Goal: Check status: Check status

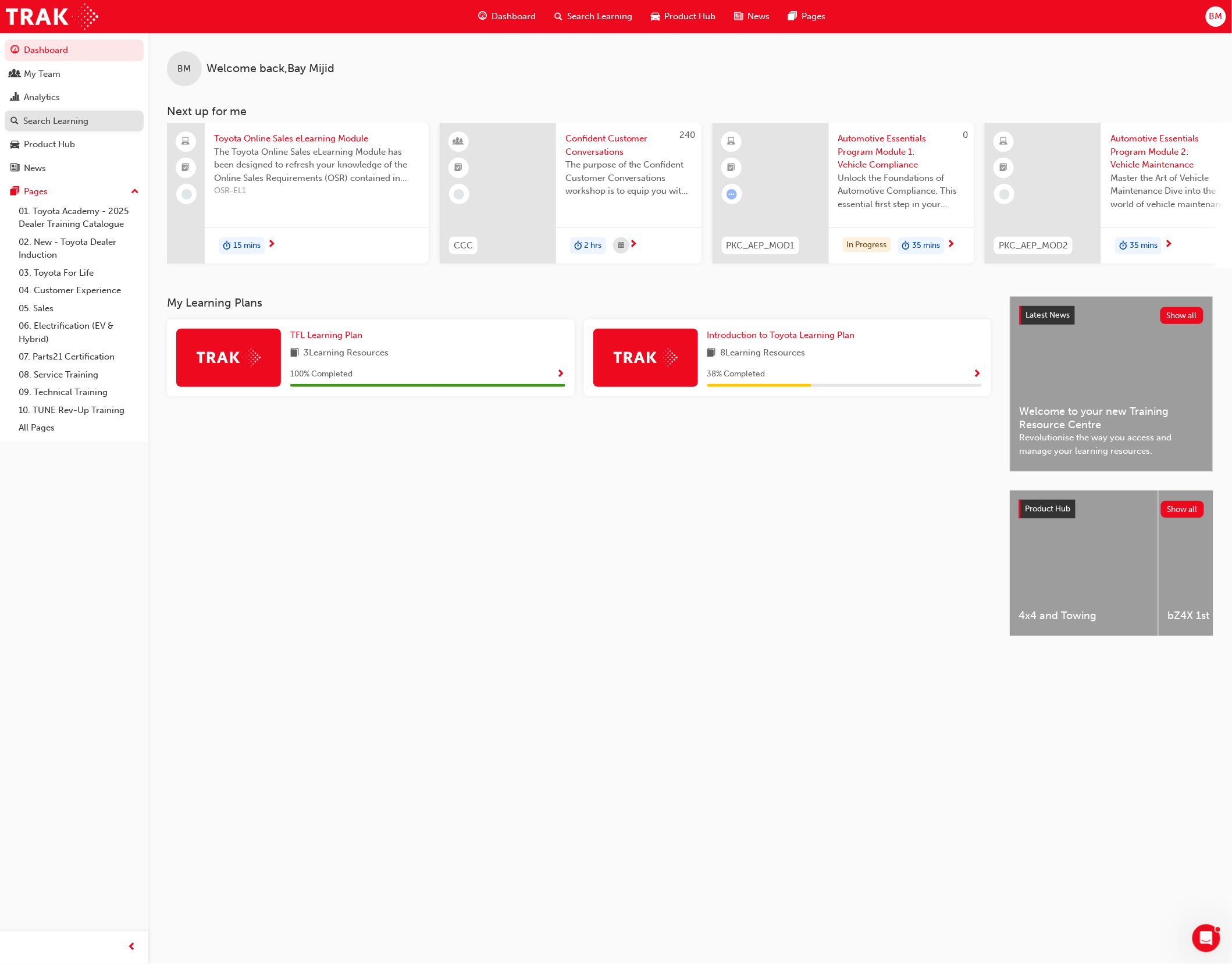
click at [53, 120] on div "Search Learning" at bounding box center [55, 121] width 65 height 14
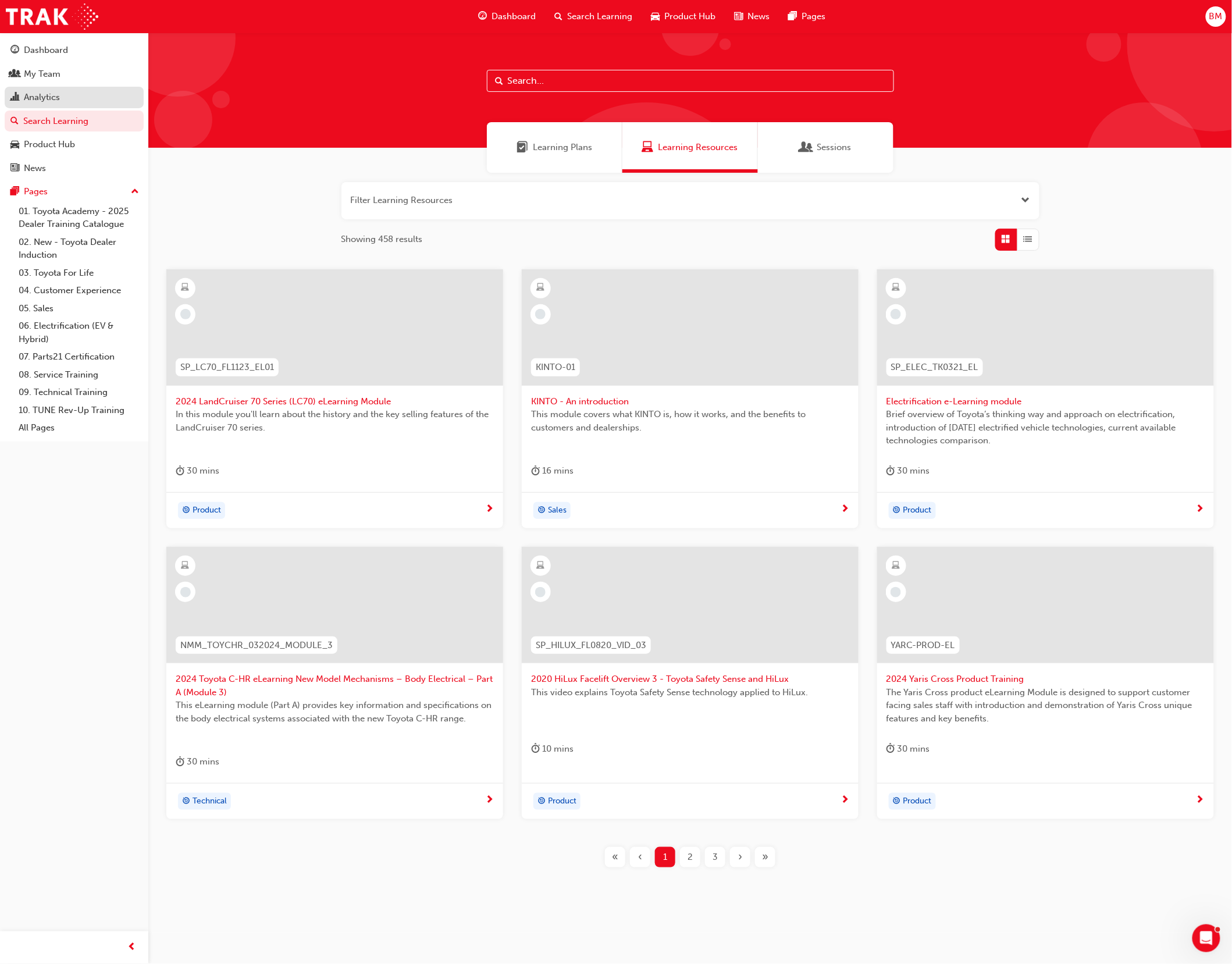
click at [43, 91] on div "Analytics" at bounding box center [41, 97] width 36 height 14
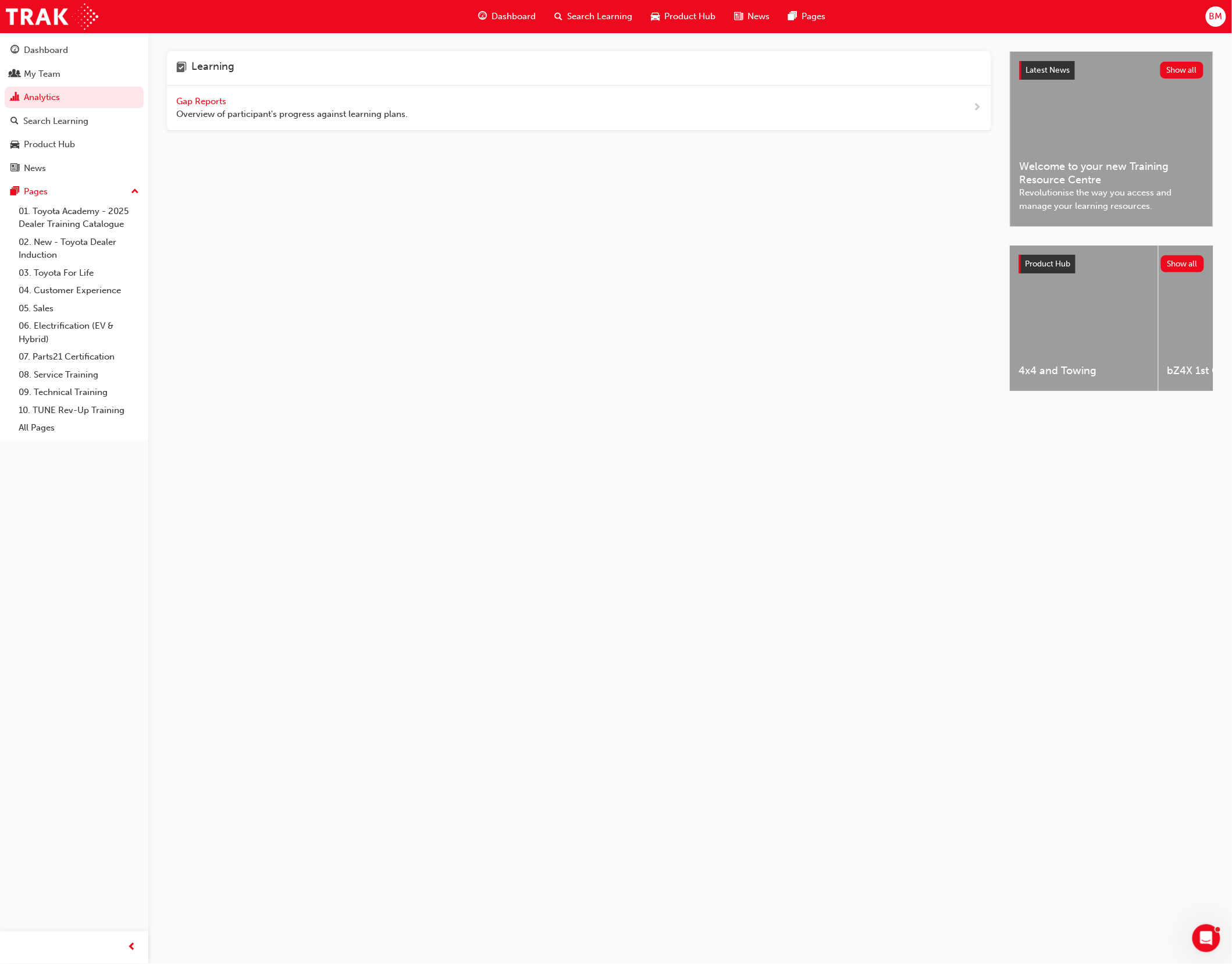
click at [210, 110] on span "Overview of participant's progress against learning plans." at bounding box center [292, 114] width 231 height 14
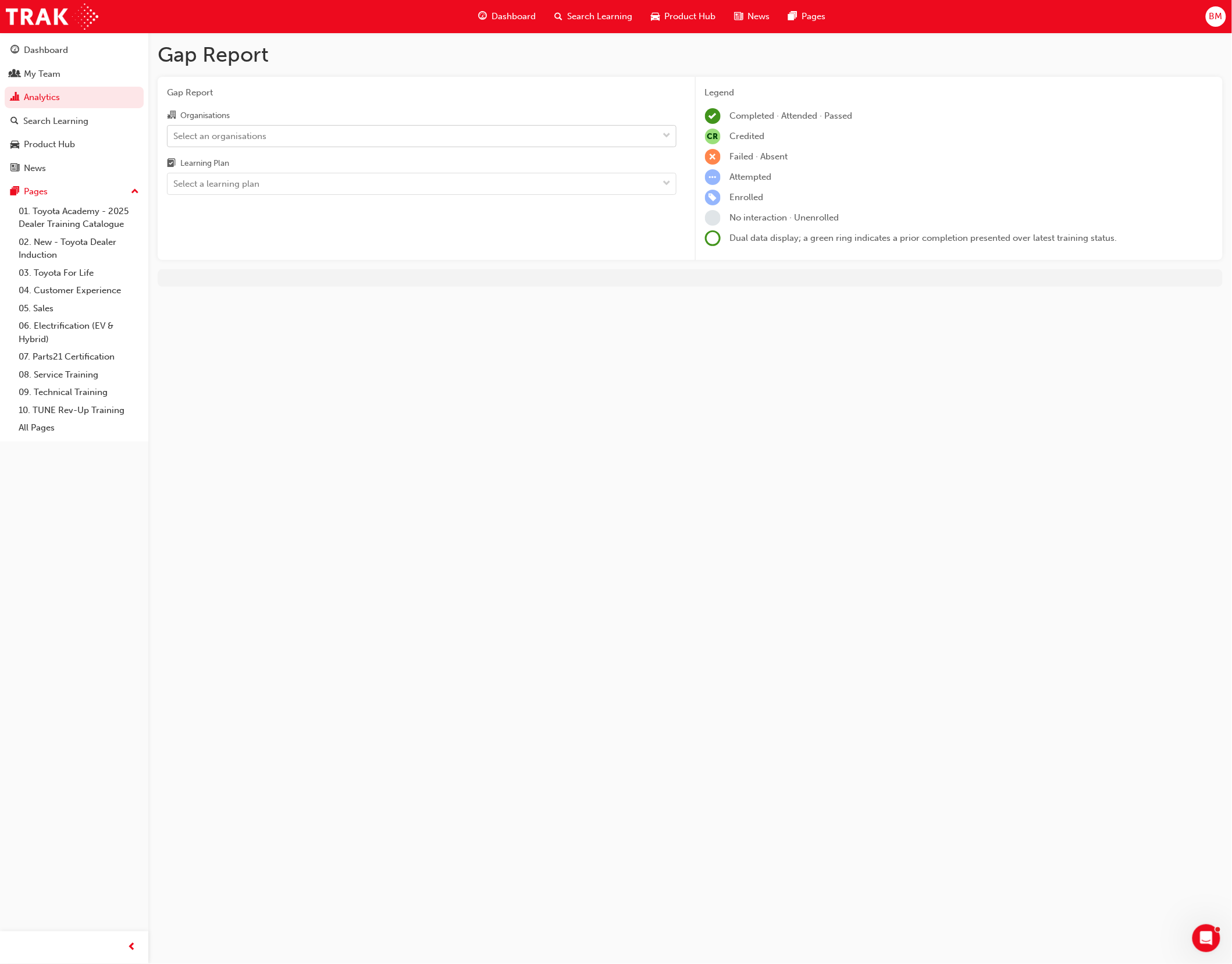
click at [315, 133] on div "Select an organisations" at bounding box center [413, 136] width 491 height 20
click at [174, 133] on input "Organisations Select an organisations" at bounding box center [174, 135] width 1 height 10
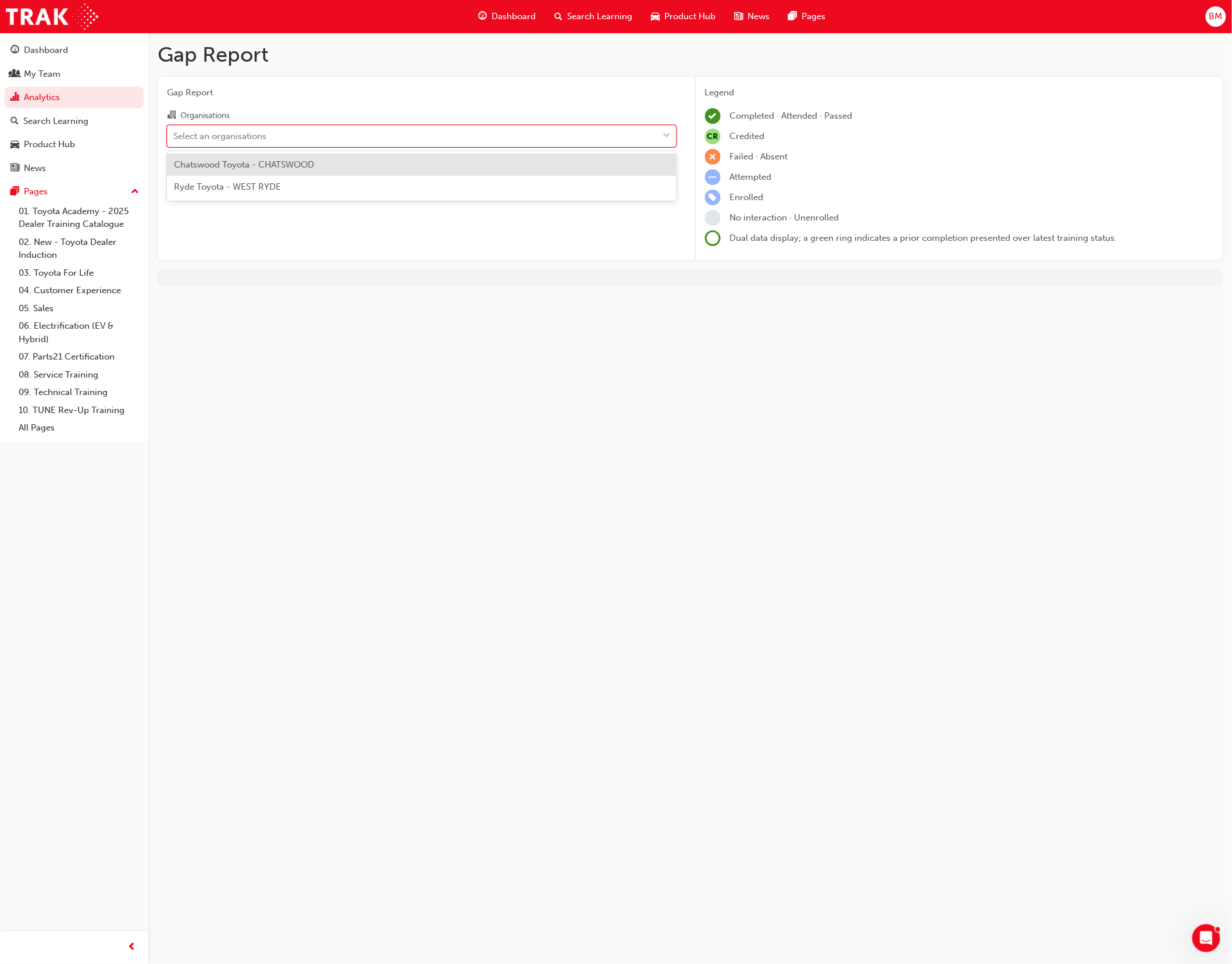
click at [285, 170] on div "Chatswood Toyota - CHATSWOOD" at bounding box center [421, 165] width 509 height 23
click at [291, 177] on div "Select a learning plan" at bounding box center [413, 184] width 491 height 20
click at [174, 179] on input "Learning Plan Select a learning plan" at bounding box center [174, 183] width 1 height 10
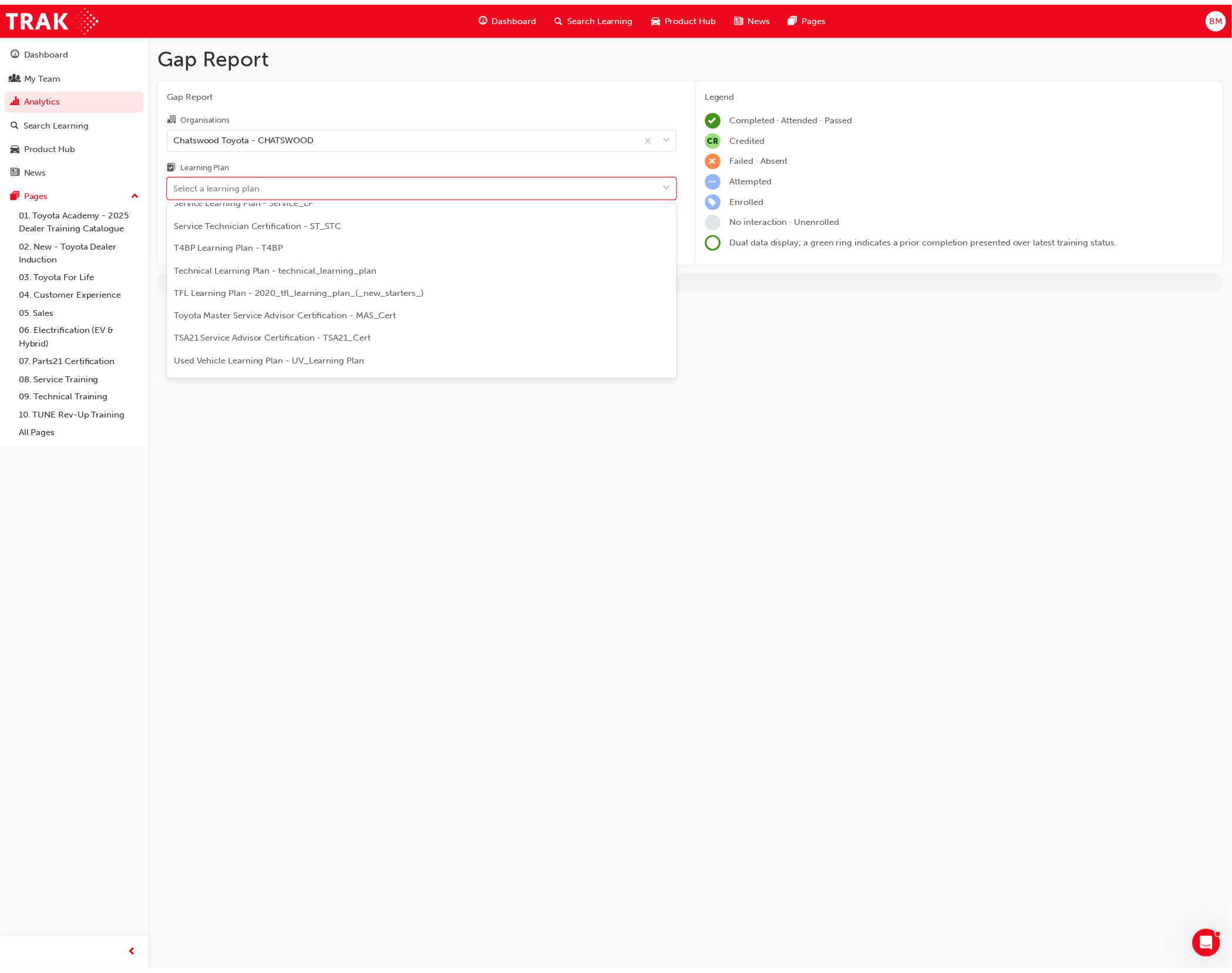
scroll to position [470, 0]
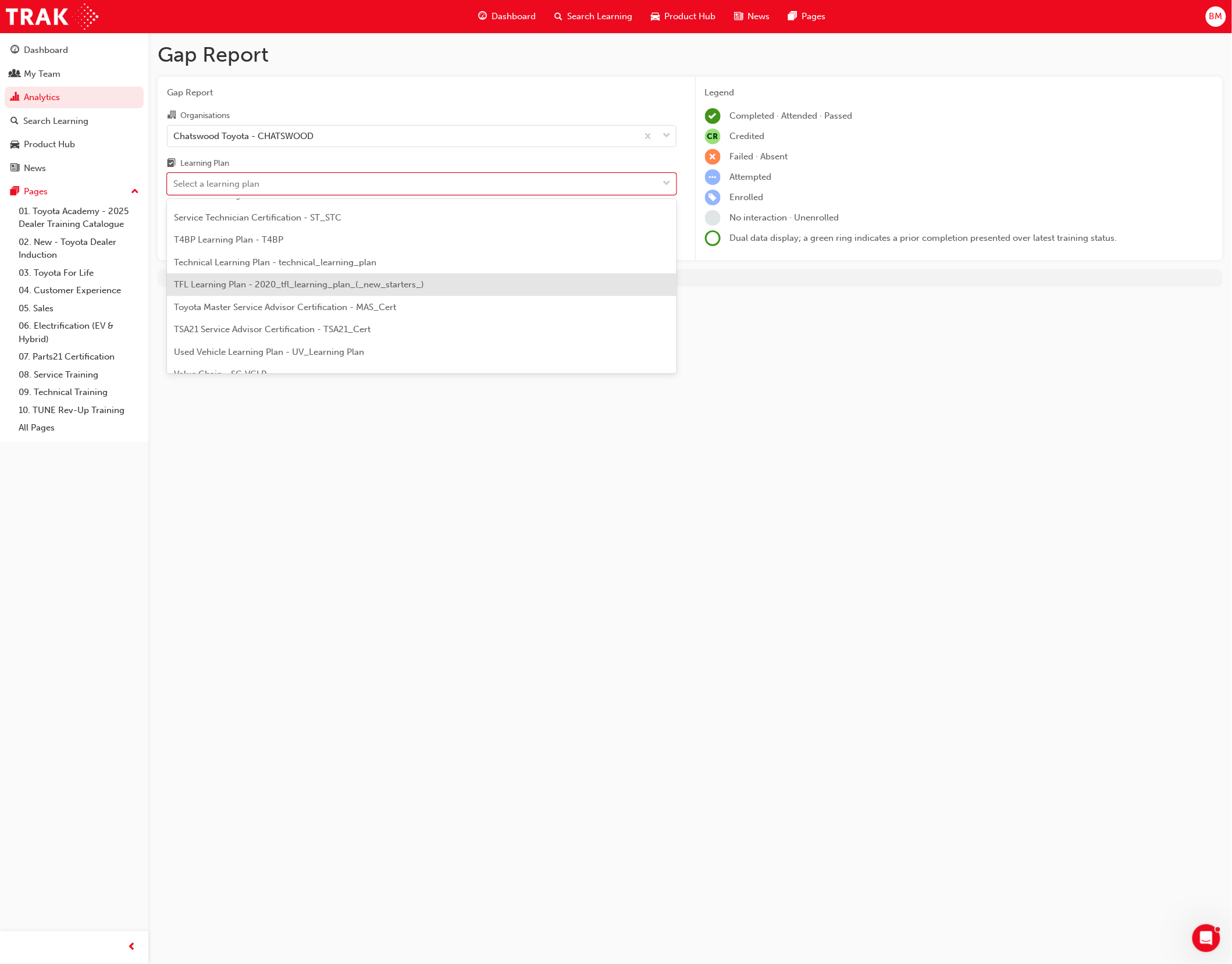
click at [308, 281] on span "TFL Learning Plan - 2020_tfl_learning_plan_(_new_starters_)" at bounding box center [299, 284] width 250 height 10
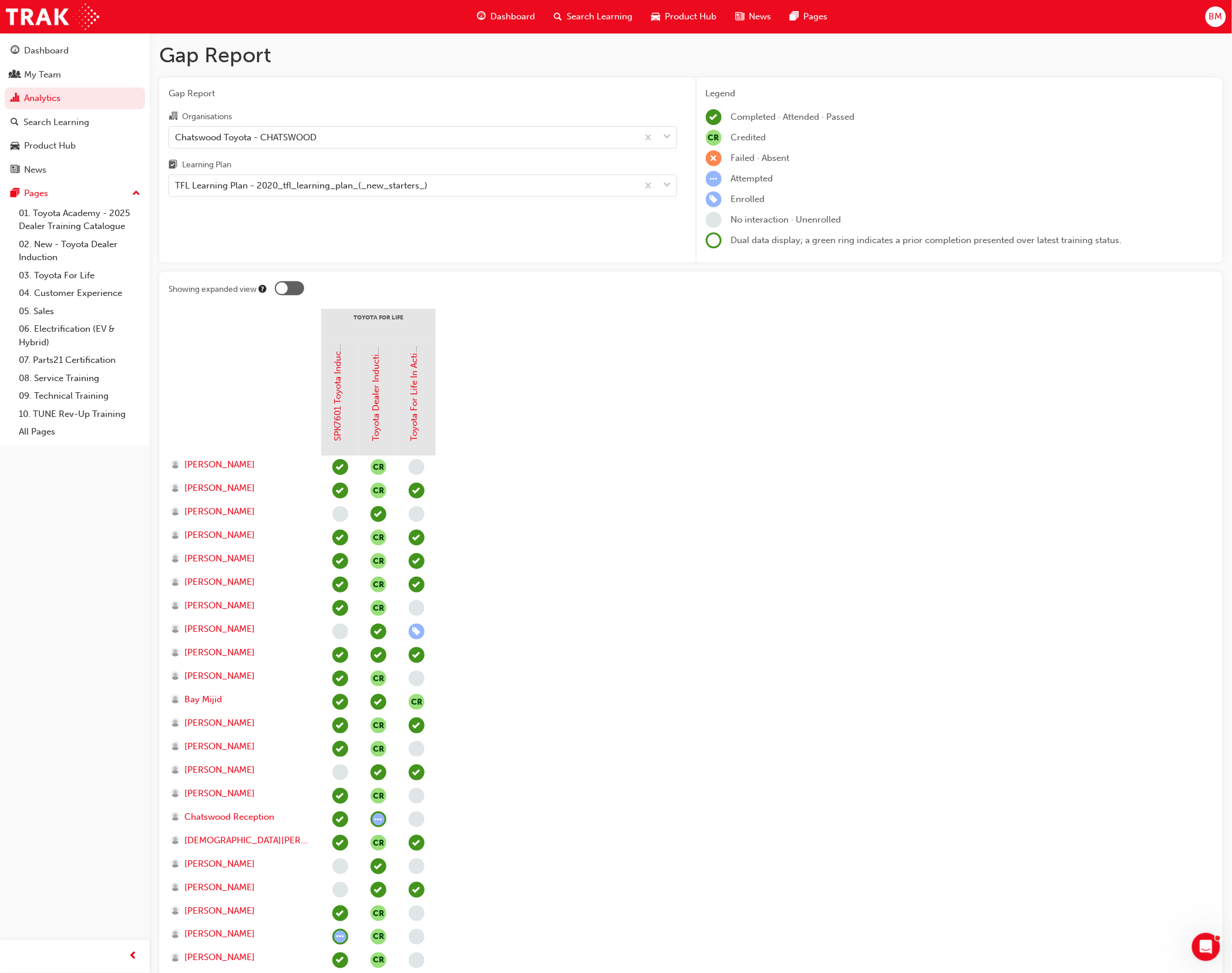
click at [284, 287] on div at bounding box center [281, 288] width 12 height 12
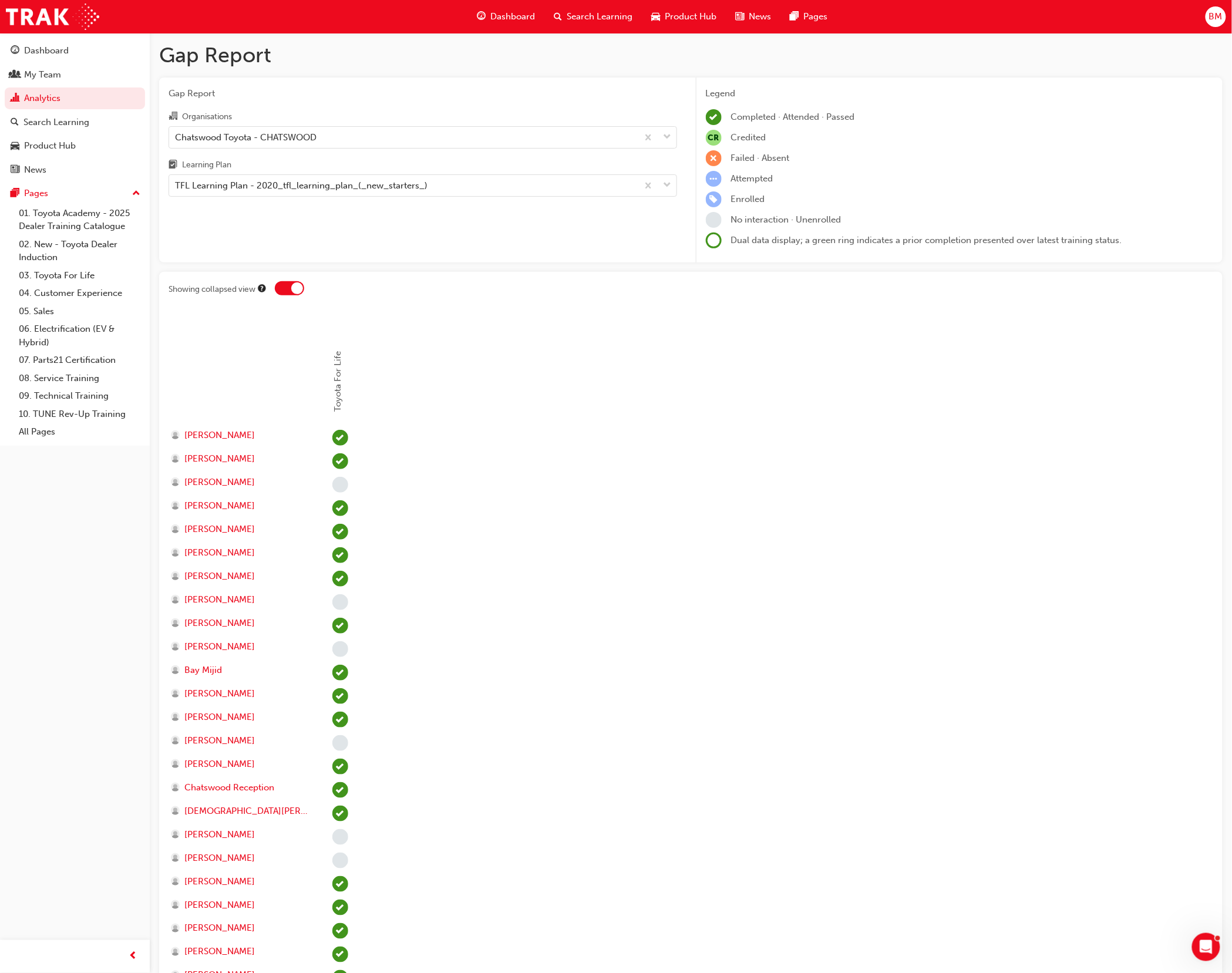
click at [287, 287] on div at bounding box center [289, 288] width 29 height 14
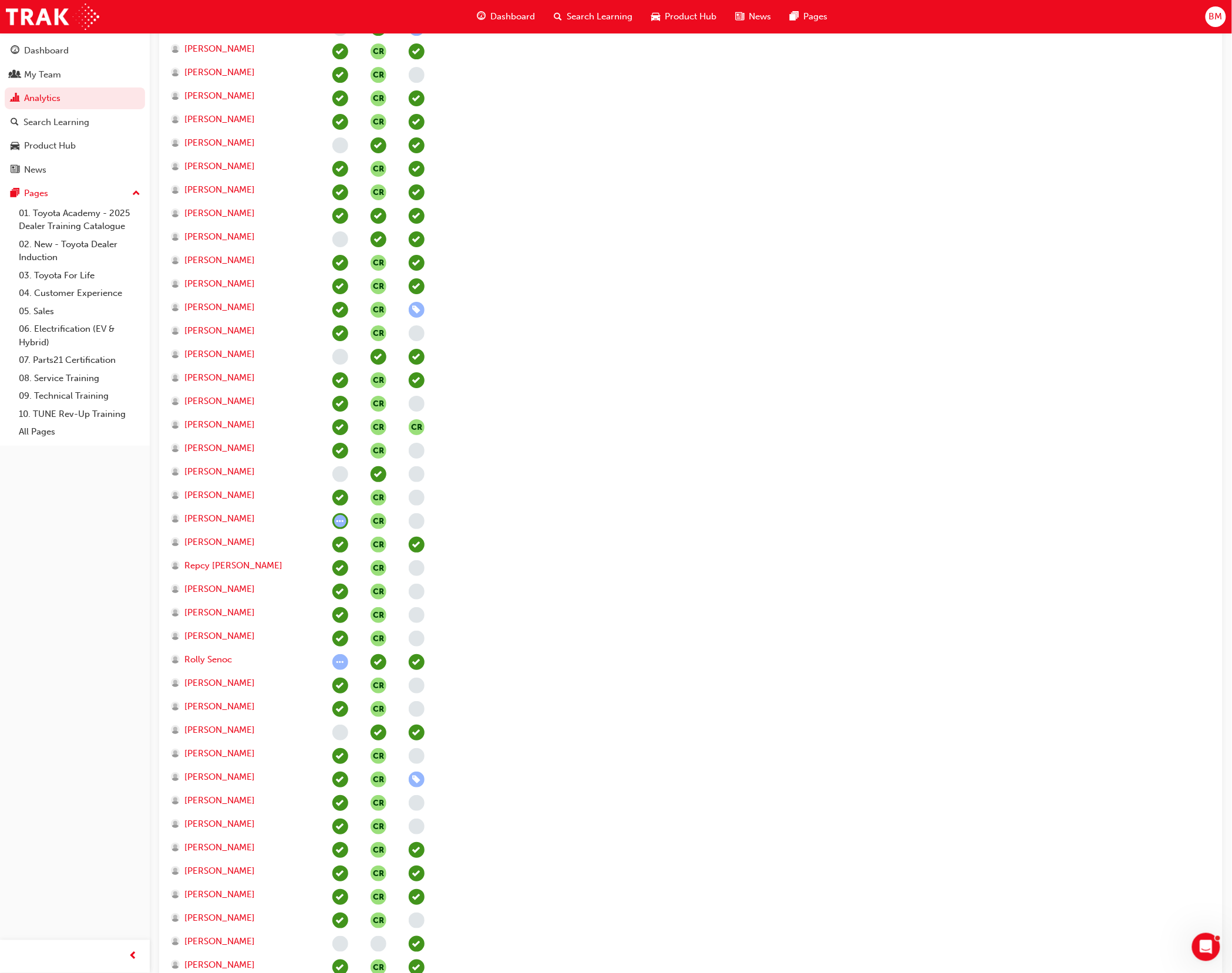
scroll to position [1742, 0]
